Goal: Task Accomplishment & Management: Manage account settings

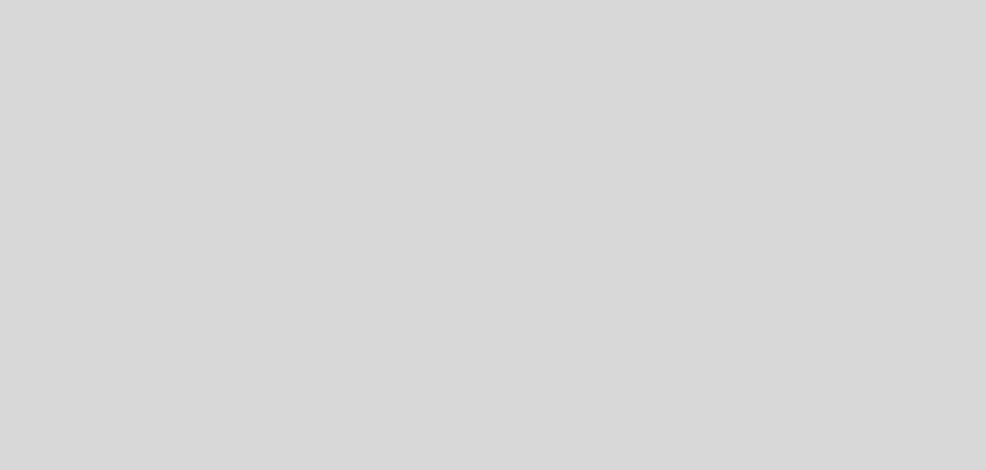
select select "es"
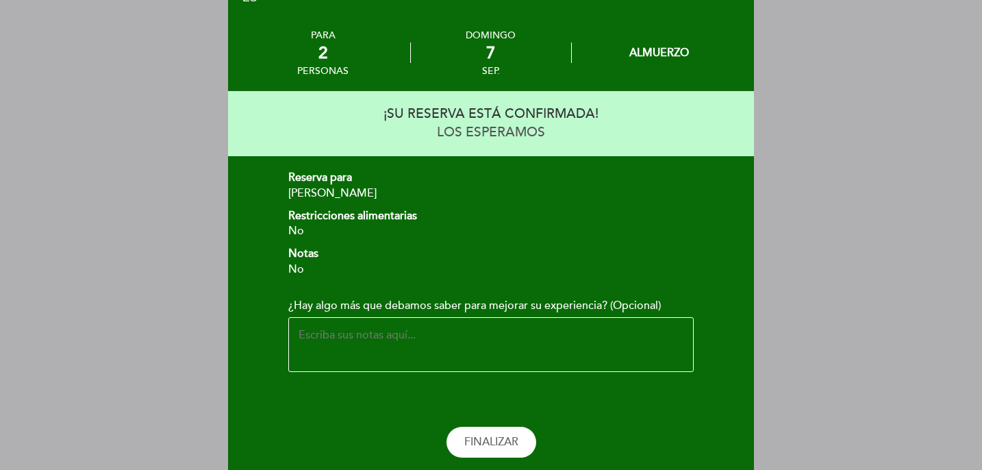
scroll to position [132, 0]
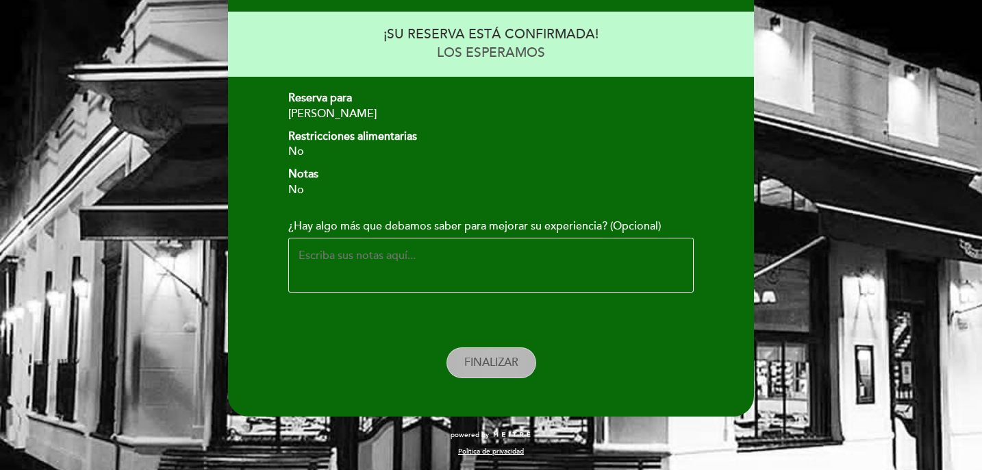
click at [492, 367] on span "FINALIZAR" at bounding box center [491, 363] width 54 height 14
select select "es"
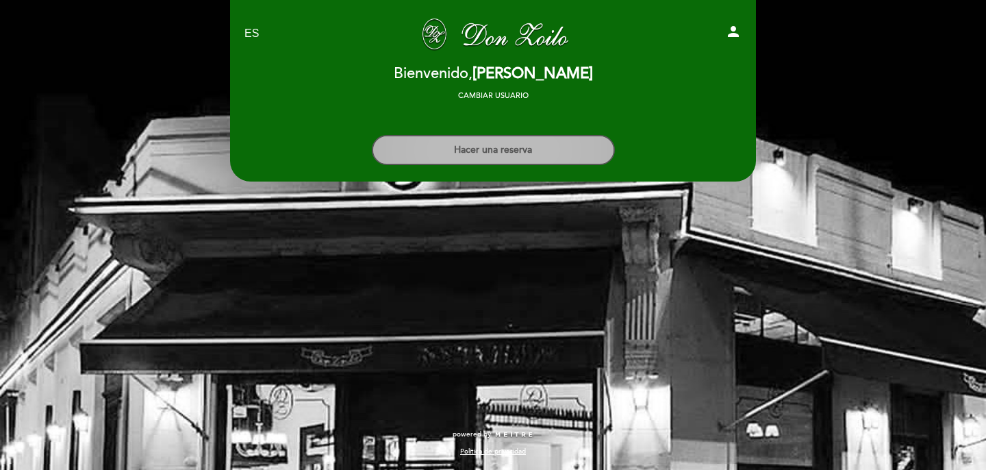
click at [447, 146] on button "Hacer una reserva" at bounding box center [493, 150] width 243 height 30
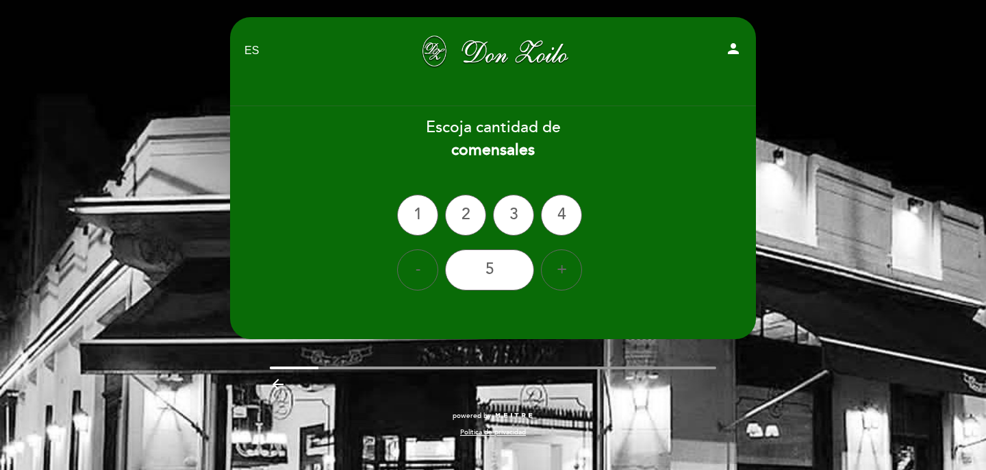
click at [733, 52] on icon "person" at bounding box center [733, 48] width 16 height 16
select select "es"
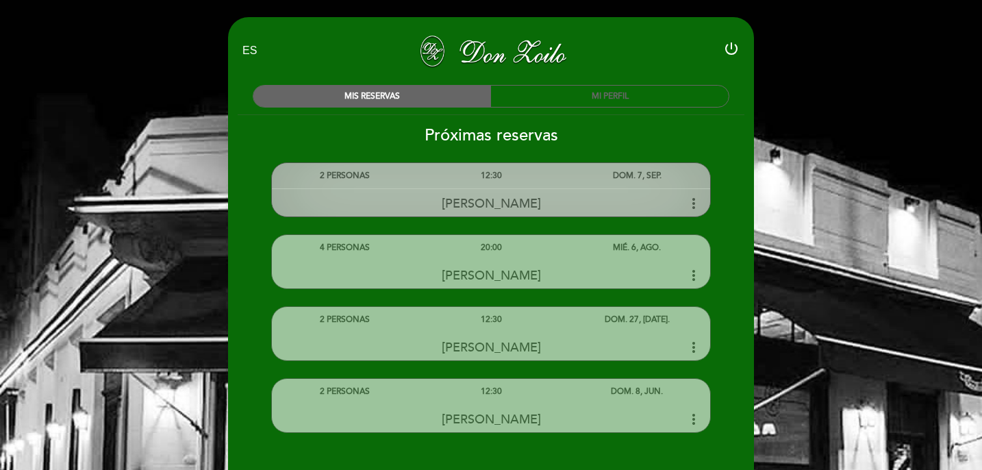
click at [693, 203] on icon "more_vert" at bounding box center [694, 203] width 16 height 16
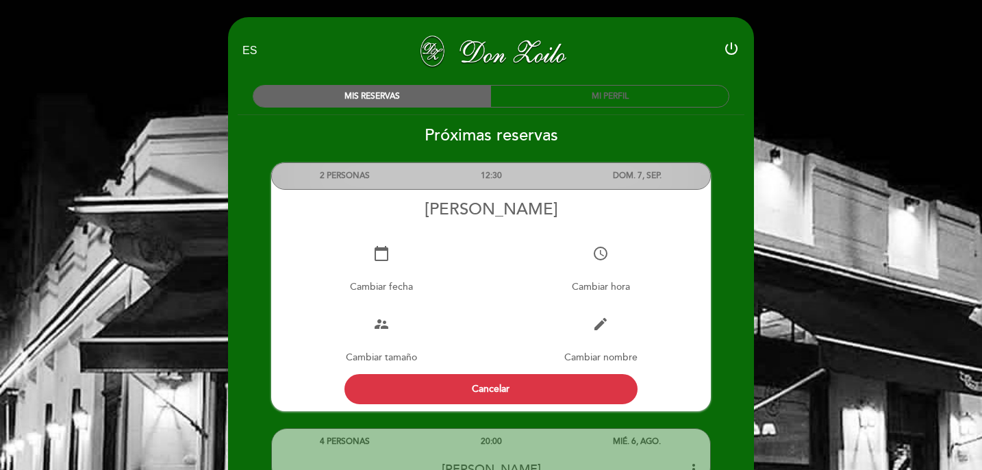
click at [716, 130] on h2 "Próximas reservas" at bounding box center [490, 135] width 527 height 20
